Goal: Navigation & Orientation: Find specific page/section

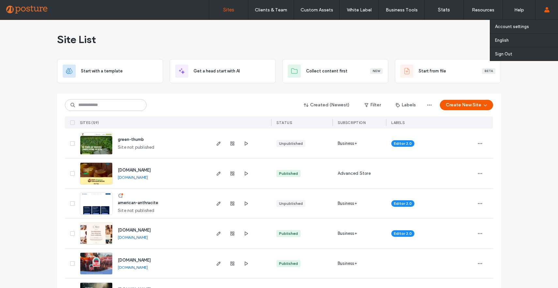
click at [549, 8] on icon at bounding box center [547, 9] width 5 height 5
click at [529, 25] on label "Account settings" at bounding box center [512, 26] width 34 height 5
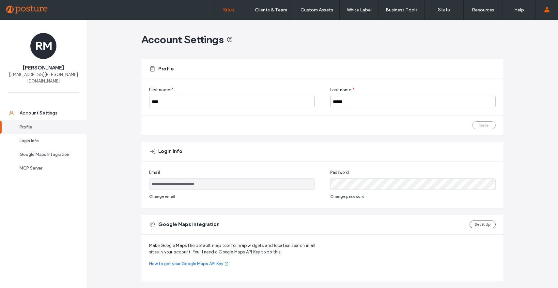
click at [229, 10] on label "Sites" at bounding box center [228, 10] width 11 height 6
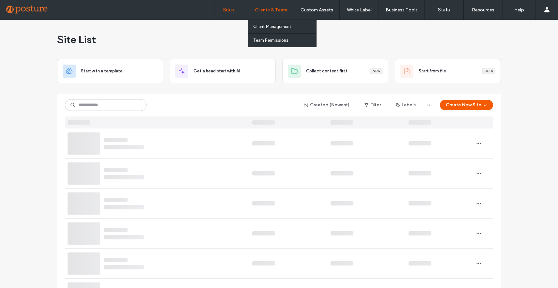
click at [280, 11] on label "Clients & Team" at bounding box center [271, 10] width 32 height 6
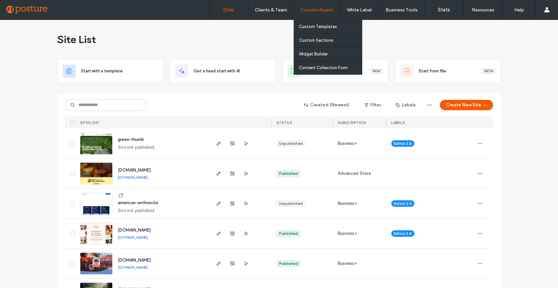
click at [322, 10] on label "Custom Assets" at bounding box center [317, 10] width 33 height 6
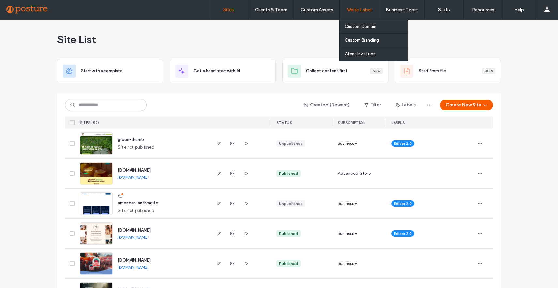
click at [367, 8] on label "White Label" at bounding box center [359, 10] width 25 height 6
